Goal: Find specific page/section: Find specific page/section

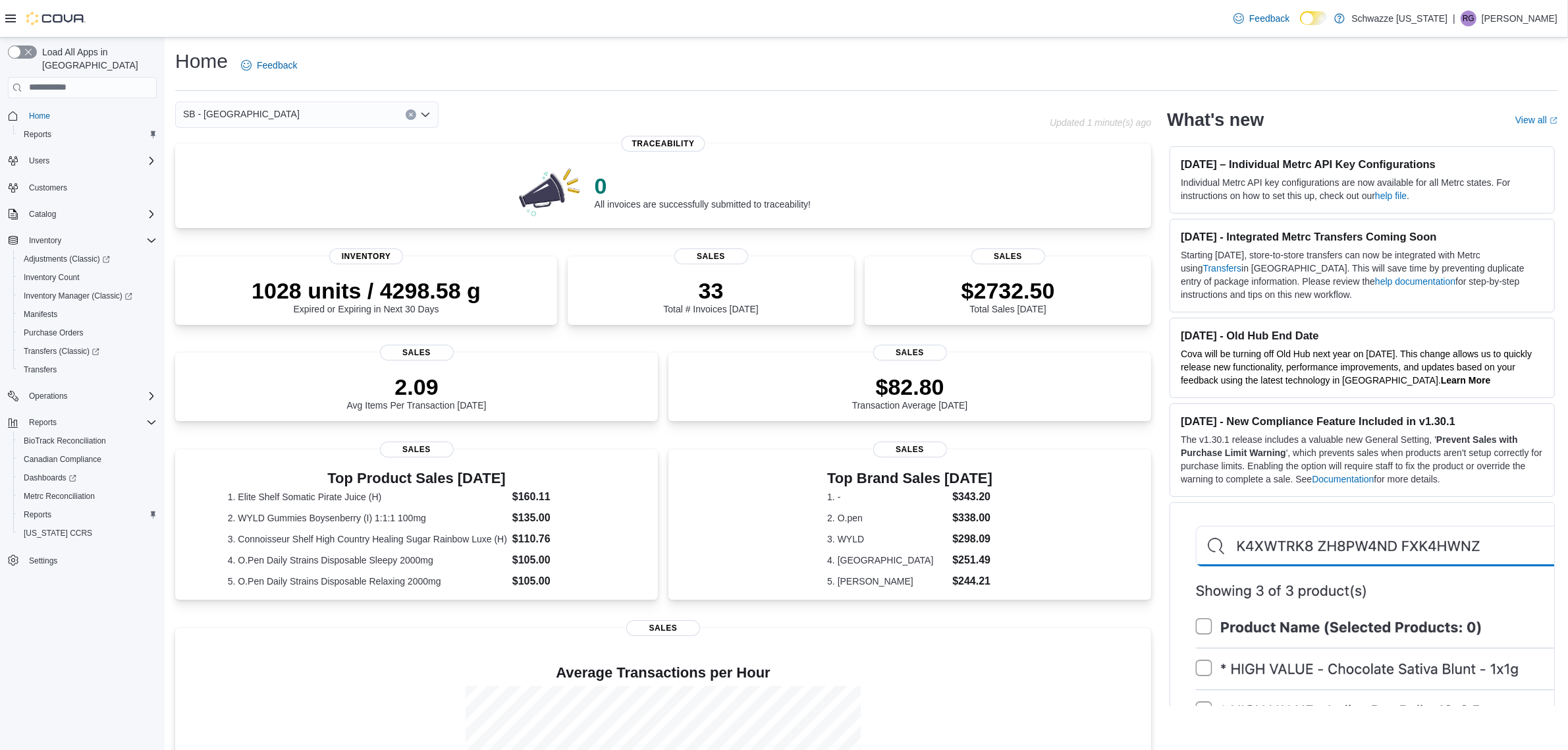
click at [329, 105] on div "SB - [GEOGRAPHIC_DATA]" at bounding box center [307, 114] width 263 height 26
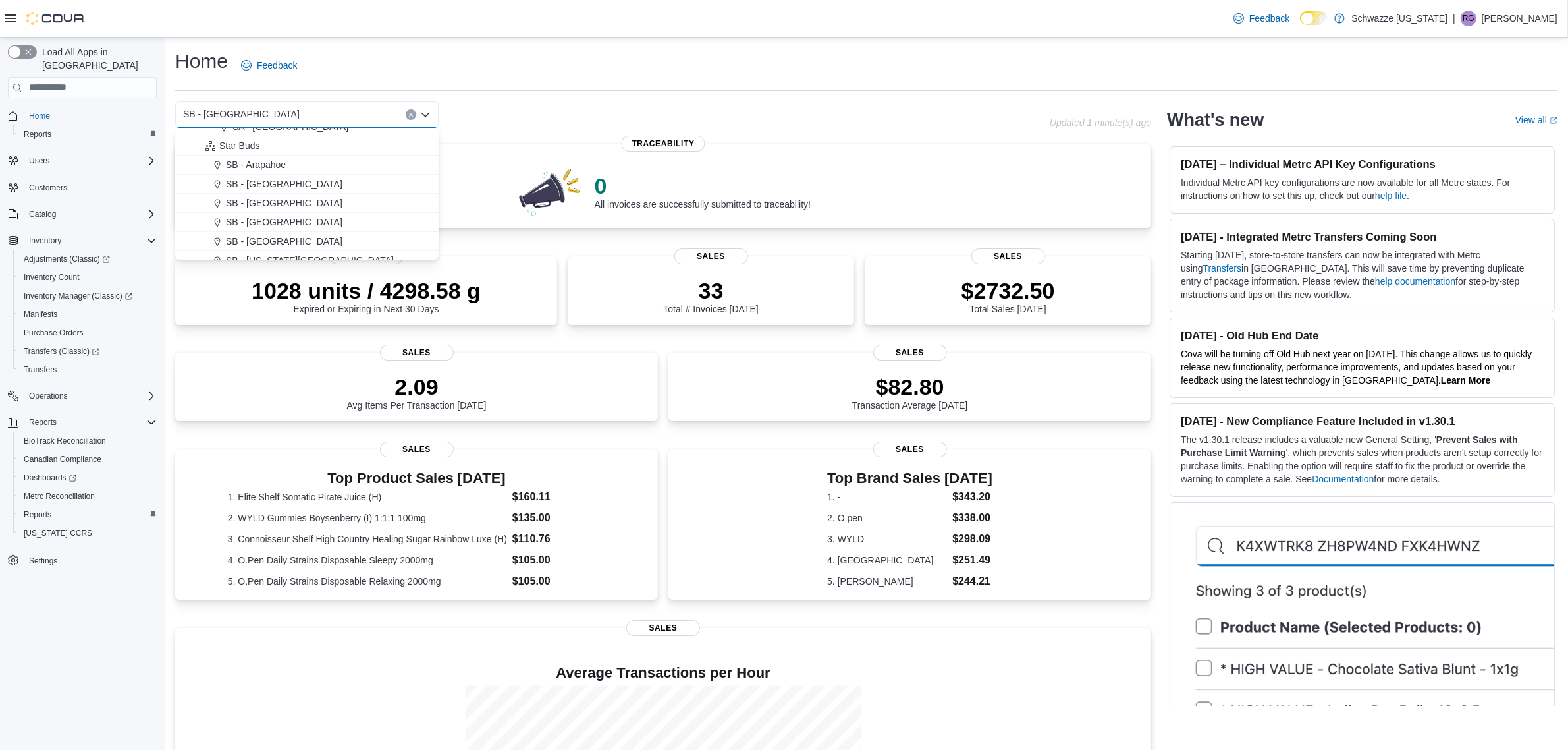
scroll to position [165, 0]
click at [278, 168] on span "SB - Arapahoe" at bounding box center [256, 164] width 60 height 14
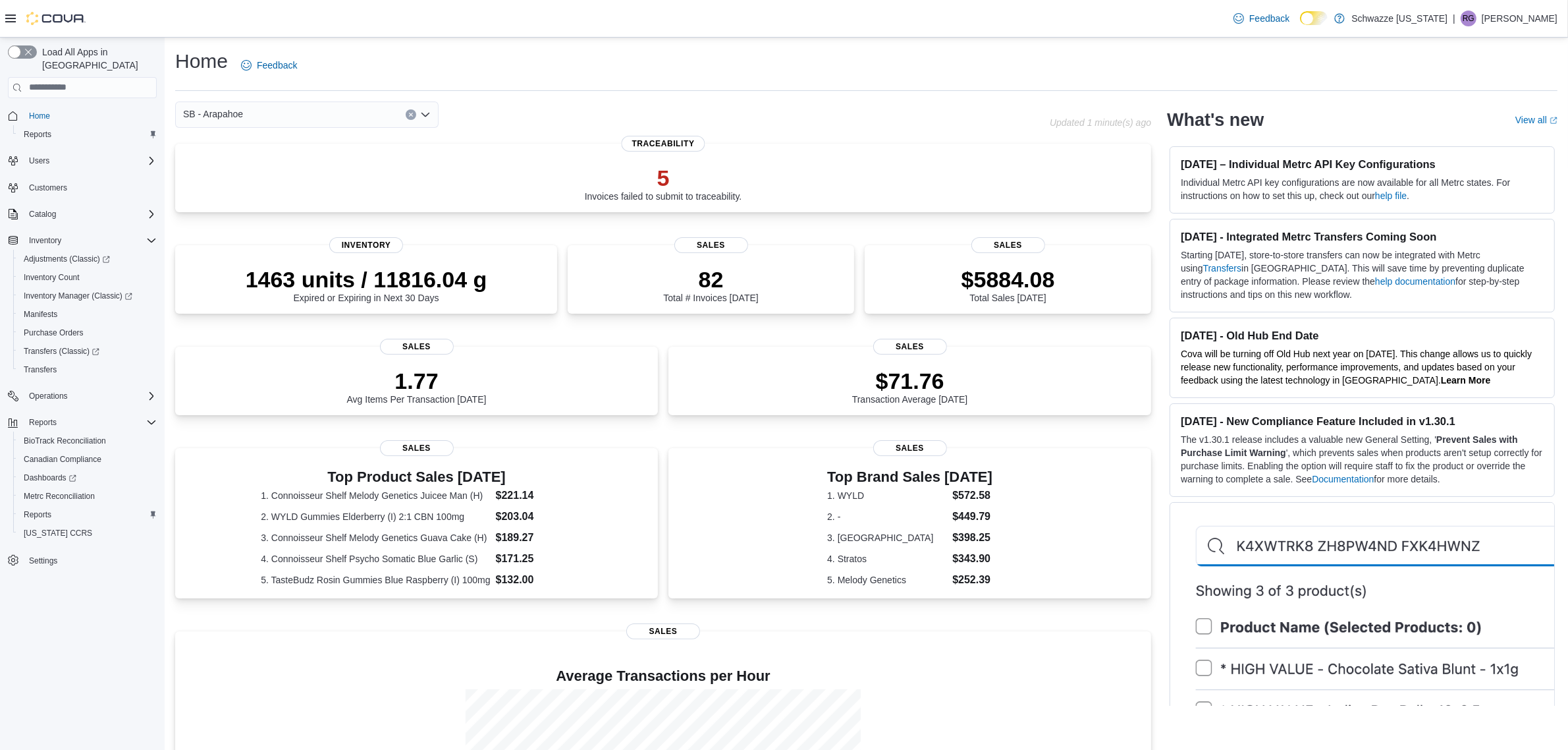
click at [290, 119] on div "SB - Arapahoe" at bounding box center [307, 114] width 263 height 26
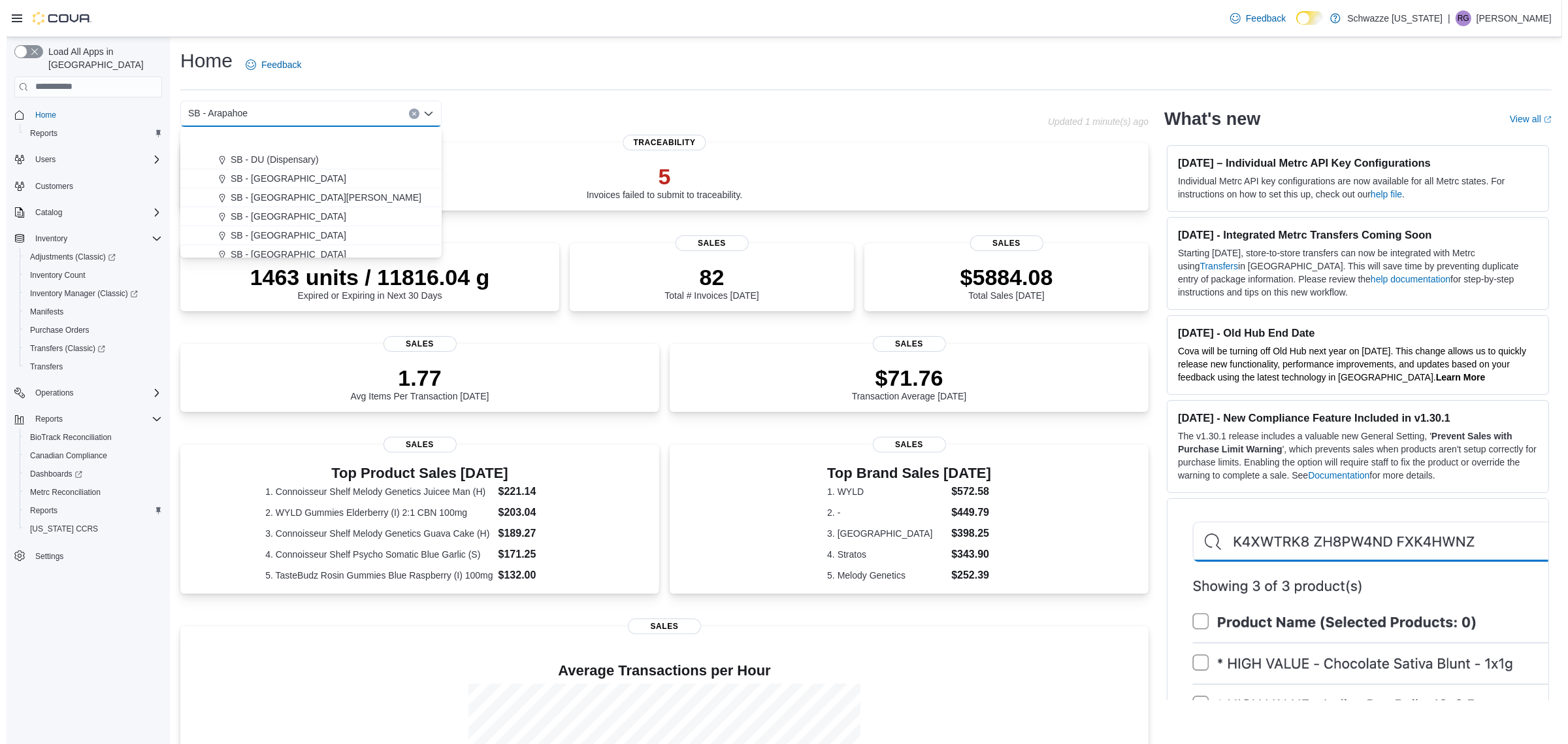
scroll to position [245, 0]
click at [296, 171] on span "SB - Colorado Springs" at bounding box center [308, 176] width 167 height 13
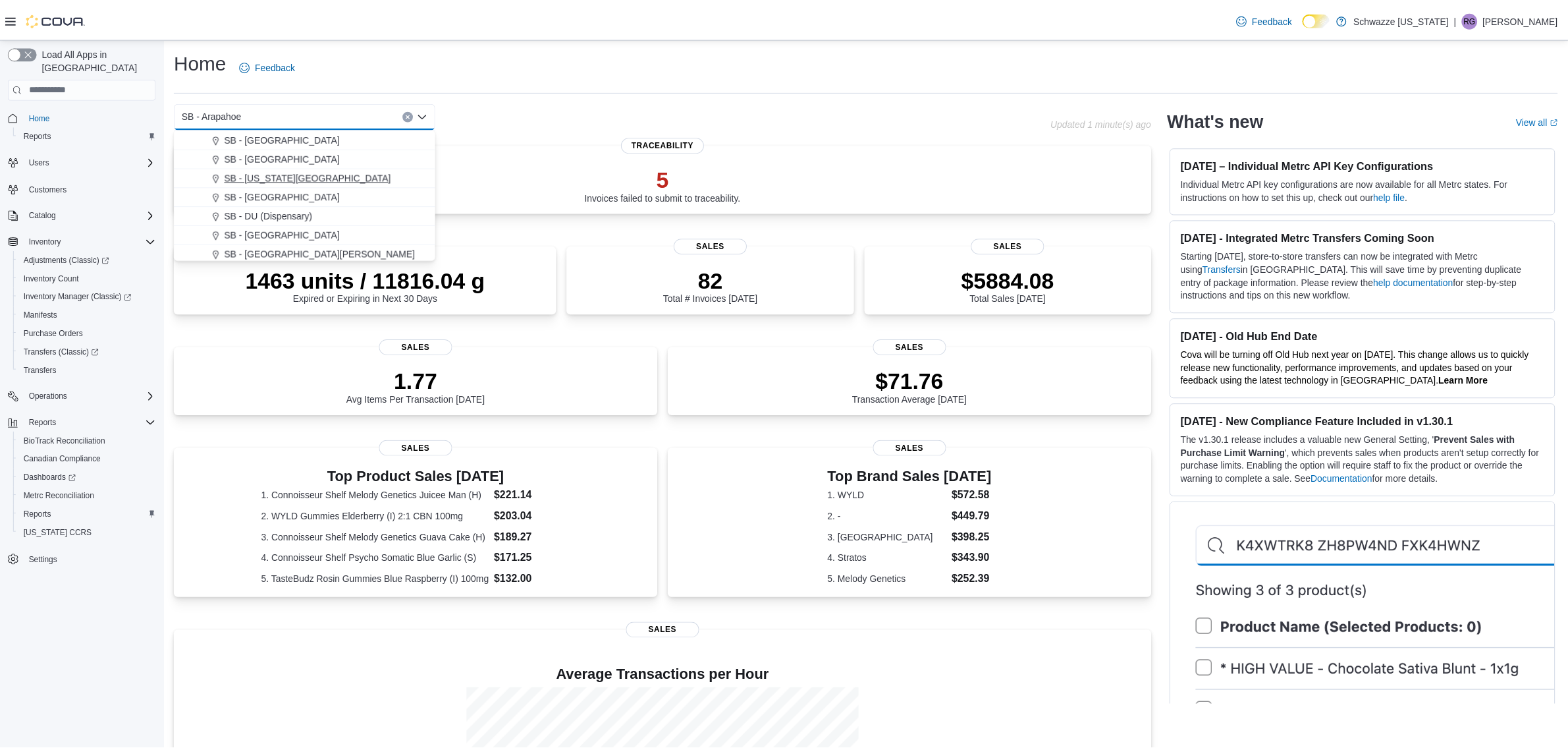
scroll to position [0, 0]
